Goal: Task Accomplishment & Management: Manage account settings

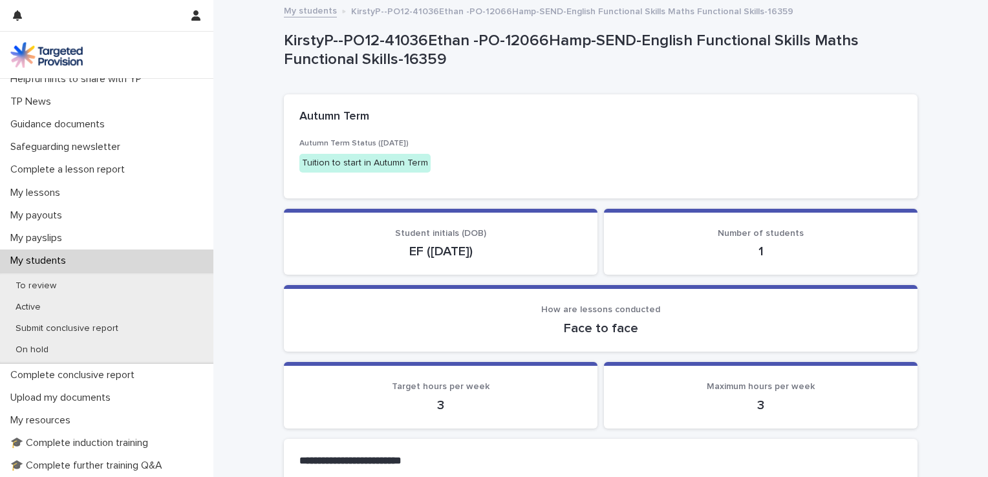
scroll to position [80, 0]
click at [59, 259] on p "My students" at bounding box center [40, 259] width 71 height 12
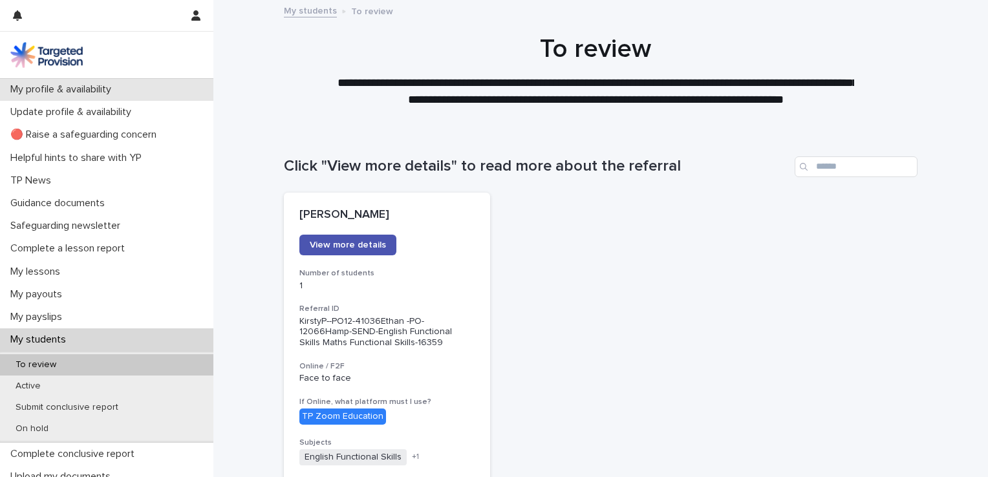
click at [102, 92] on p "My profile & availability" at bounding box center [63, 89] width 116 height 12
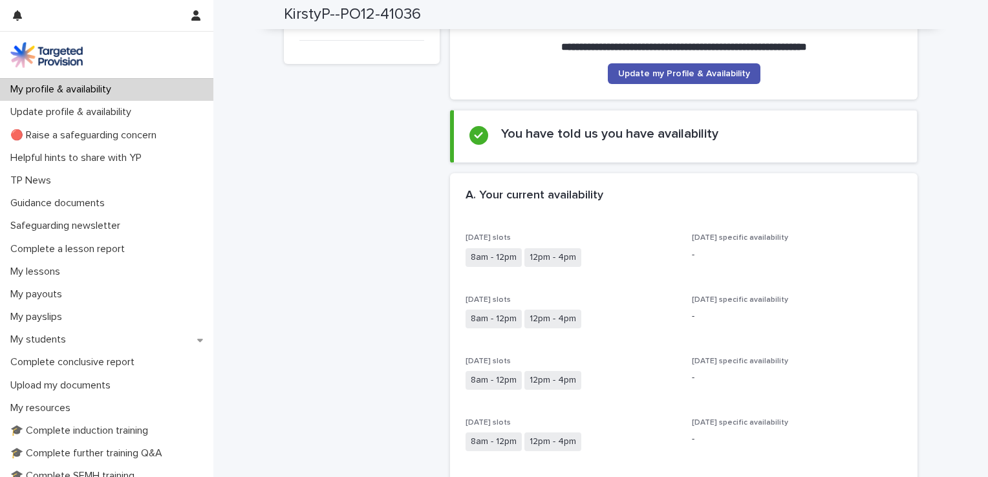
scroll to position [142, 0]
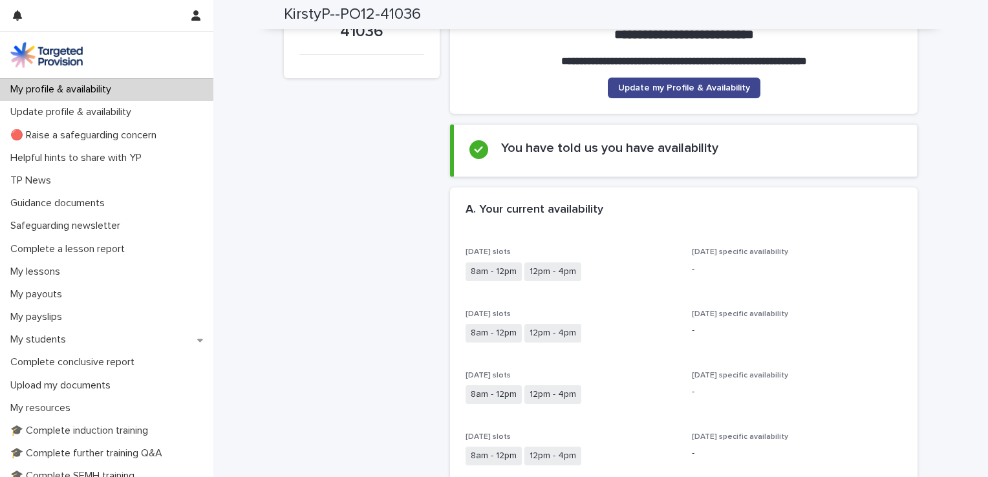
click at [729, 83] on span "Update my Profile & Availability" at bounding box center [684, 87] width 132 height 9
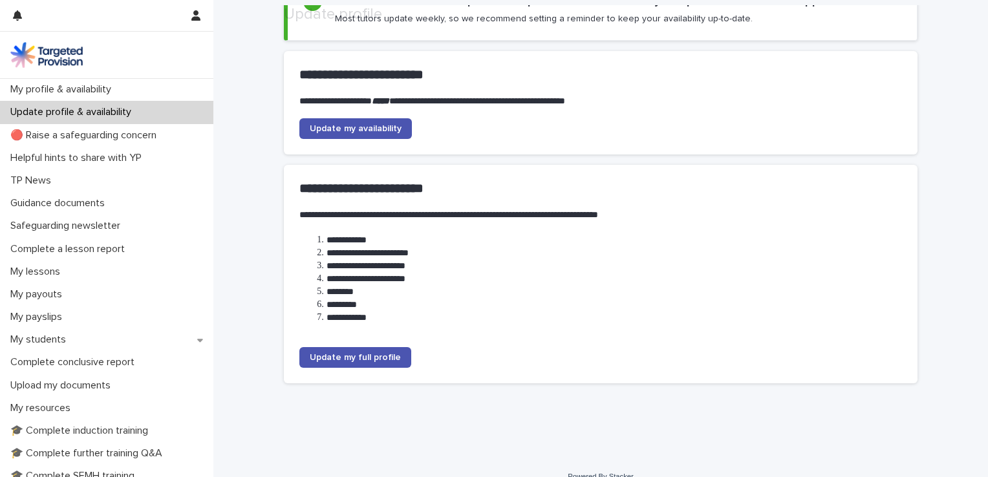
scroll to position [136, 0]
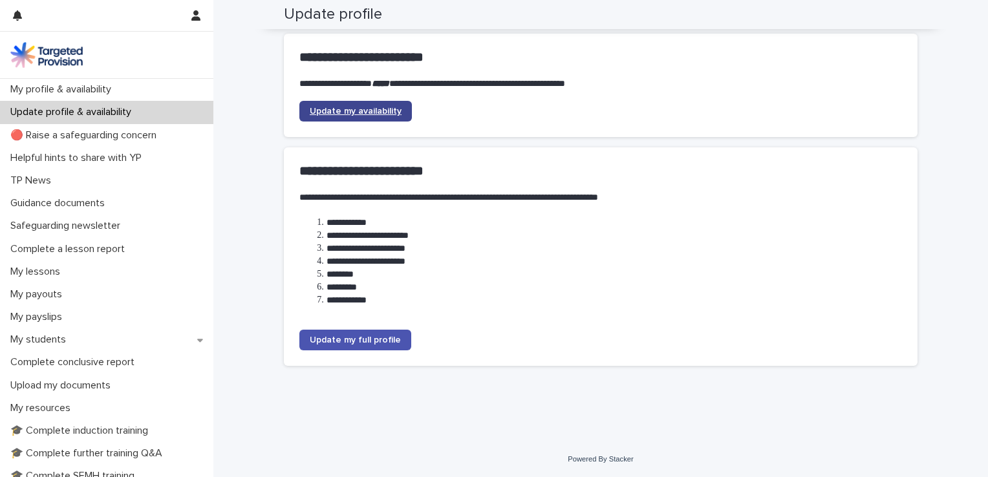
click at [376, 110] on span "Update my availability" at bounding box center [356, 111] width 92 height 9
